Goal: Information Seeking & Learning: Learn about a topic

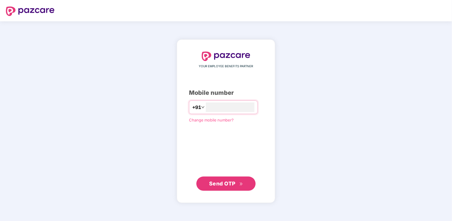
type input "**********"
click at [218, 184] on span "Send OTP" at bounding box center [222, 183] width 26 height 6
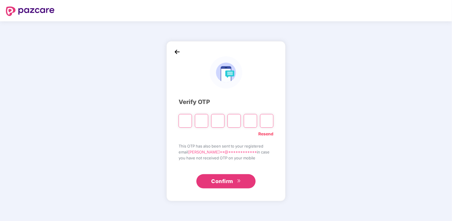
type input "*"
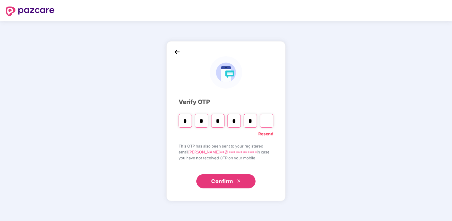
type input "*"
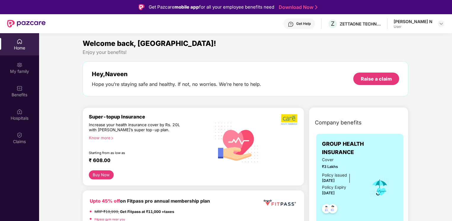
scroll to position [59, 0]
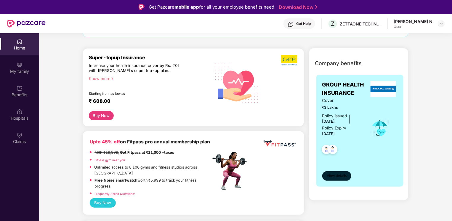
click at [346, 175] on span "View details" at bounding box center [337, 176] width 20 height 6
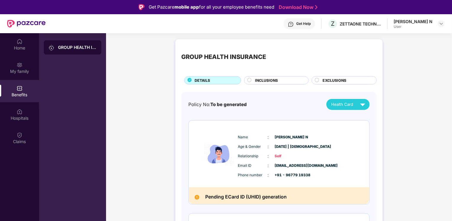
click at [361, 106] on img at bounding box center [362, 104] width 10 height 10
click at [367, 116] on img at bounding box center [369, 118] width 4 height 4
click at [359, 106] on img at bounding box center [362, 104] width 10 height 10
click at [367, 129] on img at bounding box center [369, 130] width 4 height 4
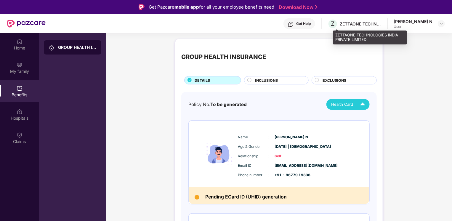
click at [381, 22] on div "ZETTAONE TECHNOLOGIES INDIA PRIVATE LIMITED" at bounding box center [360, 24] width 41 height 6
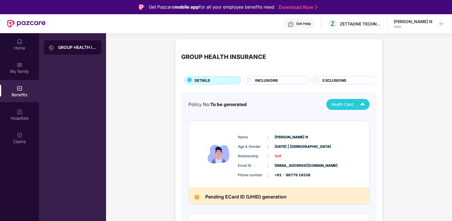
click at [404, 27] on div "User" at bounding box center [412, 26] width 39 height 5
click at [439, 23] on img at bounding box center [441, 23] width 5 height 5
click at [419, 55] on div "[PERSON_NAME] N" at bounding box center [410, 54] width 39 height 6
click at [22, 50] on div "Home" at bounding box center [19, 48] width 39 height 6
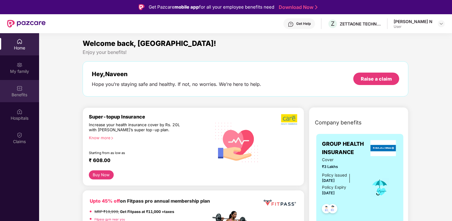
click at [22, 92] on div "Benefits" at bounding box center [19, 95] width 39 height 6
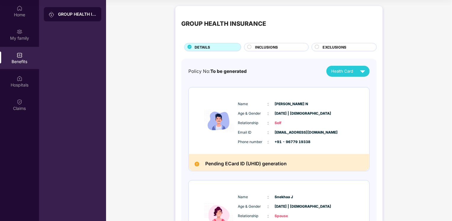
click at [265, 48] on span "INCLUSIONS" at bounding box center [266, 47] width 23 height 6
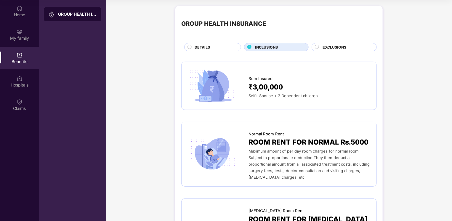
click at [285, 96] on span "Self+ Spouse + 2 Dependent children" at bounding box center [282, 95] width 69 height 5
click at [280, 89] on span "₹3,00,000" at bounding box center [265, 87] width 34 height 11
click at [276, 86] on span "₹3,00,000" at bounding box center [265, 87] width 34 height 11
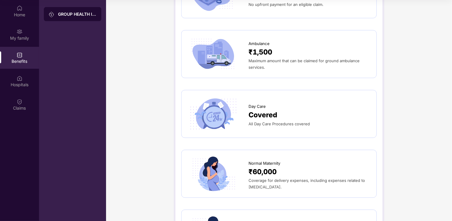
scroll to position [533, 0]
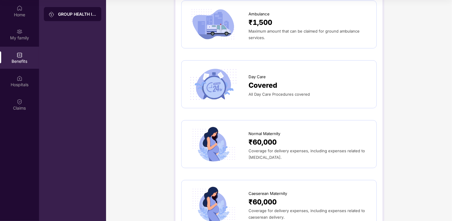
click at [274, 80] on span "Covered" at bounding box center [262, 85] width 29 height 11
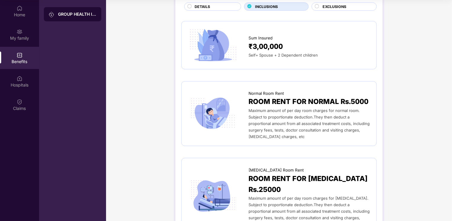
scroll to position [0, 0]
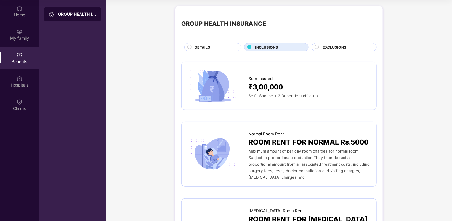
click at [328, 48] on span "EXCLUSIONS" at bounding box center [334, 47] width 24 height 6
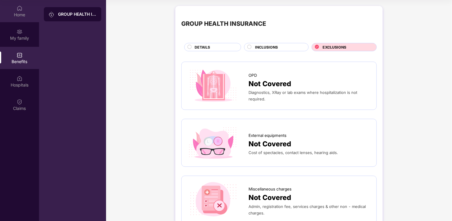
click at [18, 14] on div "Home" at bounding box center [19, 15] width 39 height 6
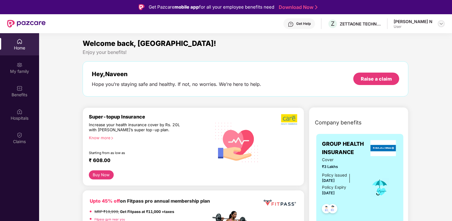
click at [442, 25] on img at bounding box center [441, 23] width 5 height 5
click at [397, 39] on div "Logout" at bounding box center [413, 38] width 77 height 12
